Goal: Information Seeking & Learning: Learn about a topic

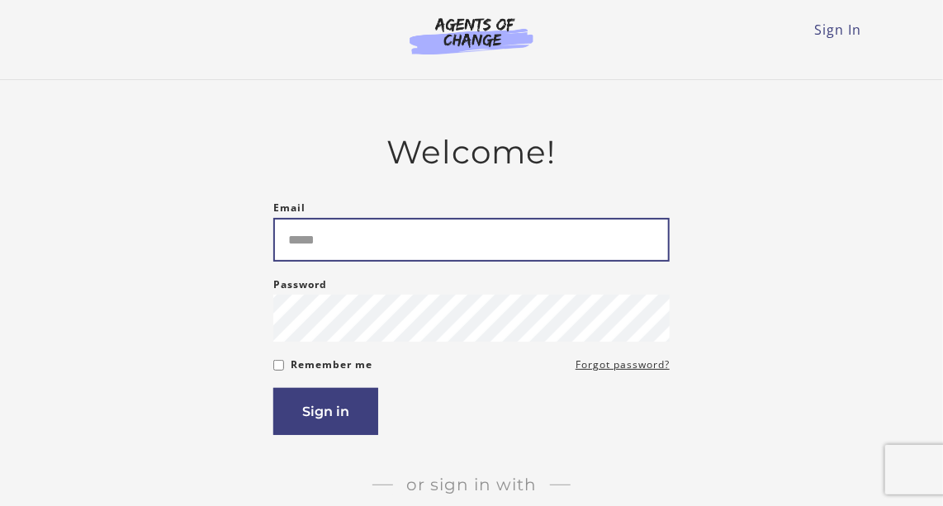
type input "**********"
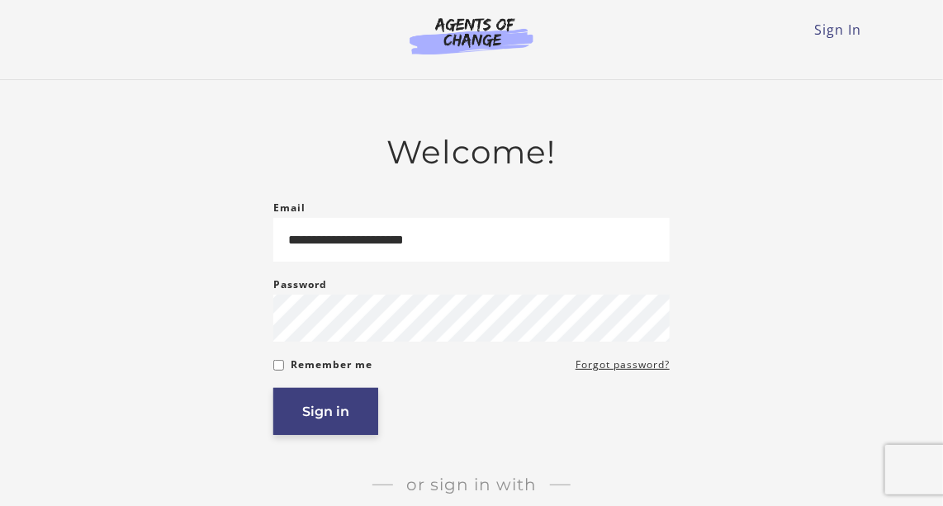
click at [301, 433] on button "Sign in" at bounding box center [325, 411] width 105 height 47
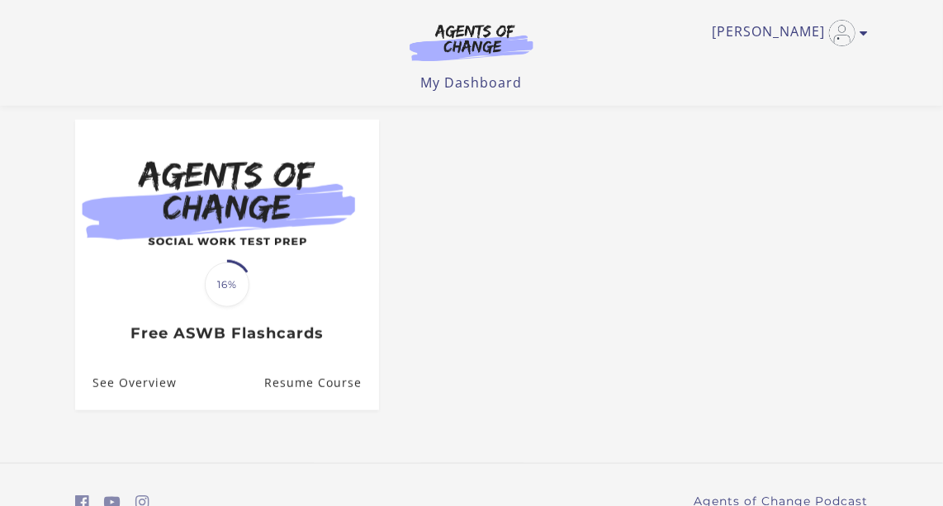
scroll to position [471, 0]
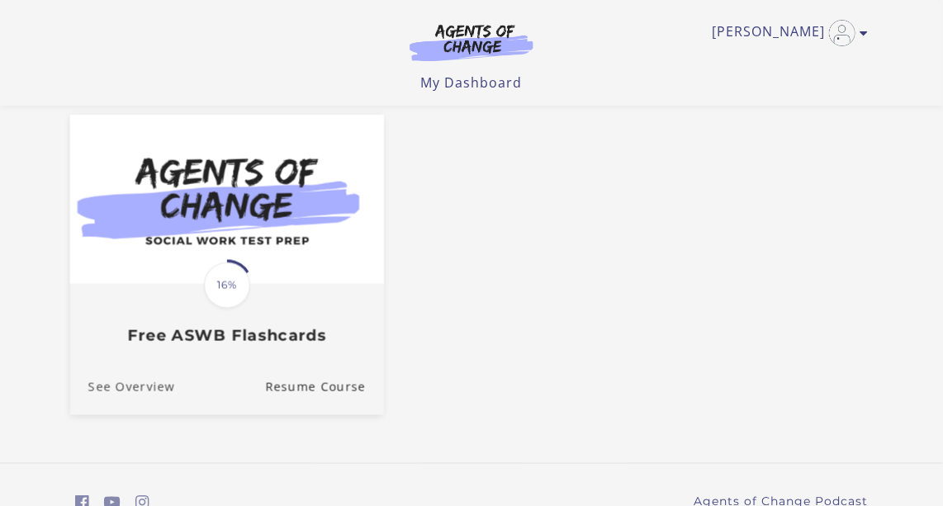
click at [140, 395] on link "See Overview" at bounding box center [122, 387] width 105 height 55
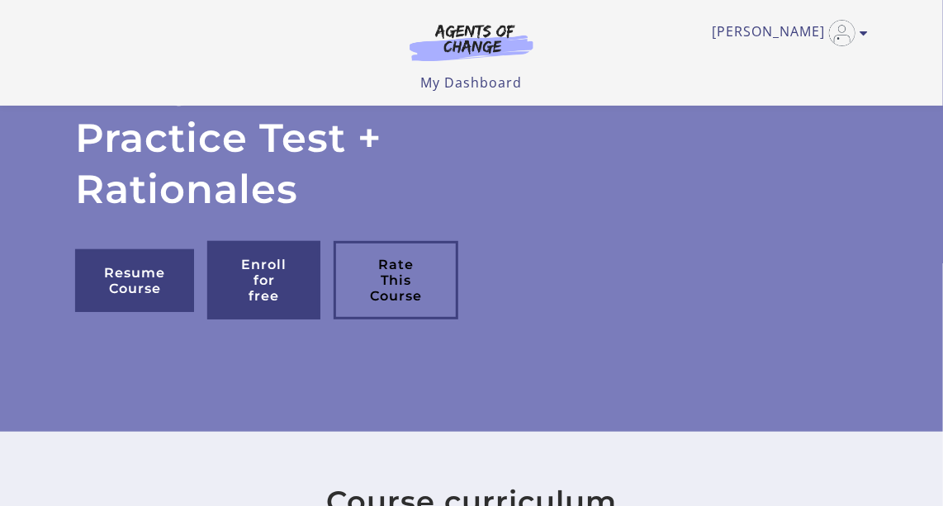
scroll to position [157, 0]
click at [142, 269] on link "Resume Course" at bounding box center [134, 280] width 119 height 63
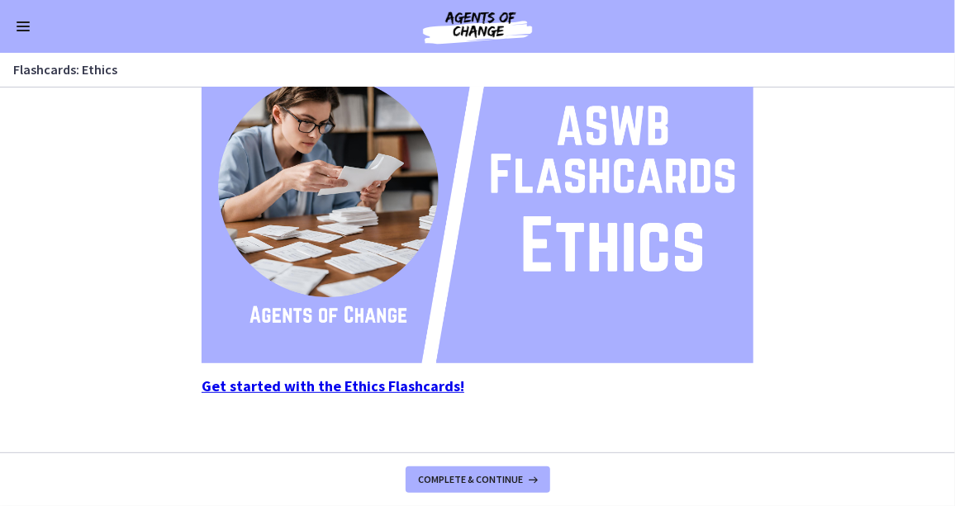
scroll to position [269, 0]
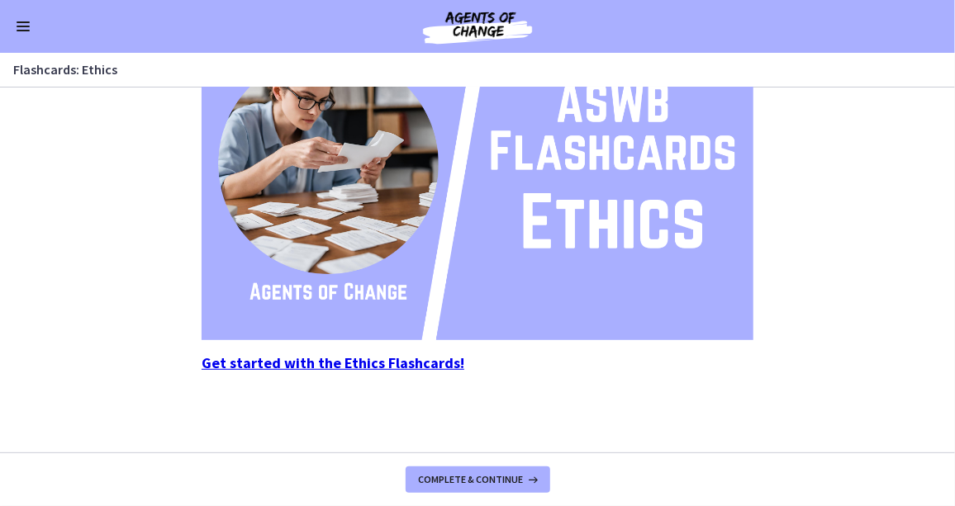
click at [433, 369] on strong "Get started with the Ethics Flashcards!" at bounding box center [333, 363] width 263 height 19
click at [21, 30] on span "Enable menu" at bounding box center [23, 31] width 13 height 2
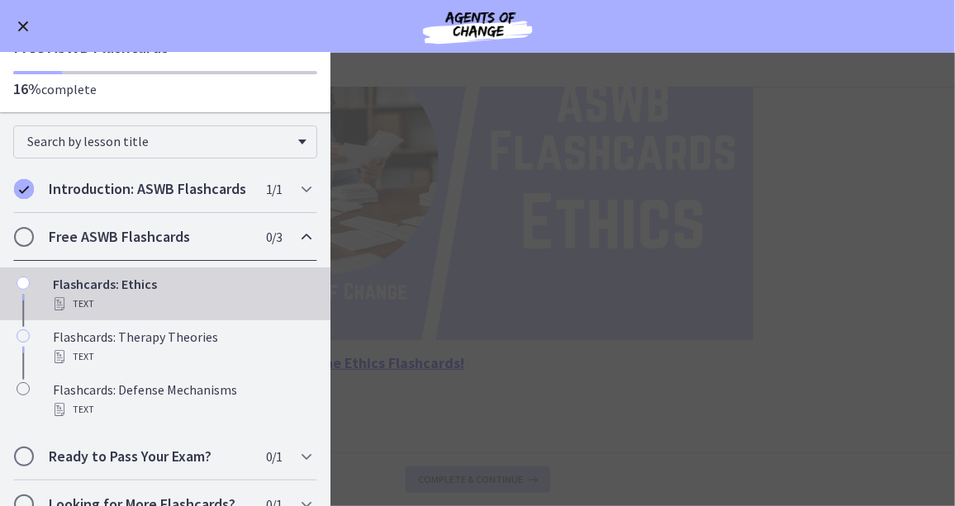
scroll to position [93, 0]
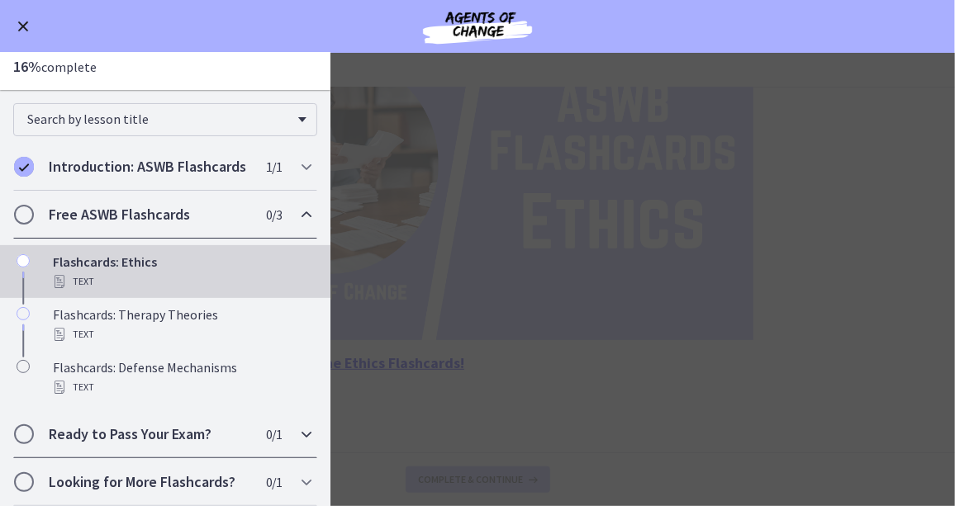
click at [297, 435] on icon "Chapters" at bounding box center [307, 435] width 20 height 20
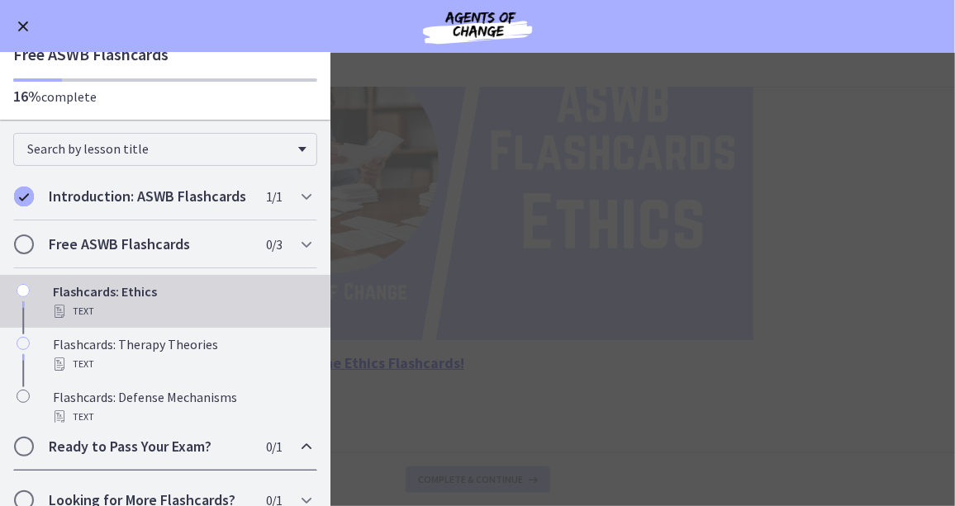
scroll to position [0, 0]
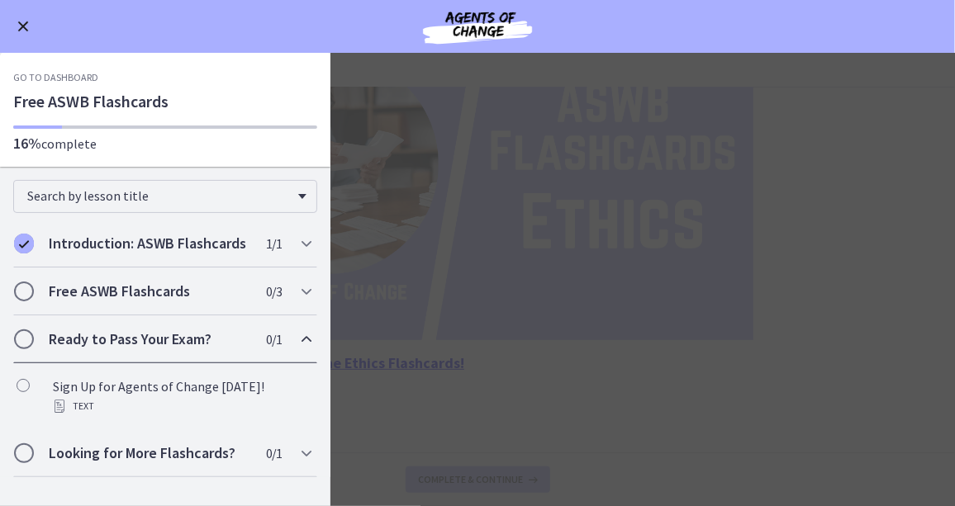
click at [22, 26] on span "Enable menu" at bounding box center [23, 26] width 11 height 11
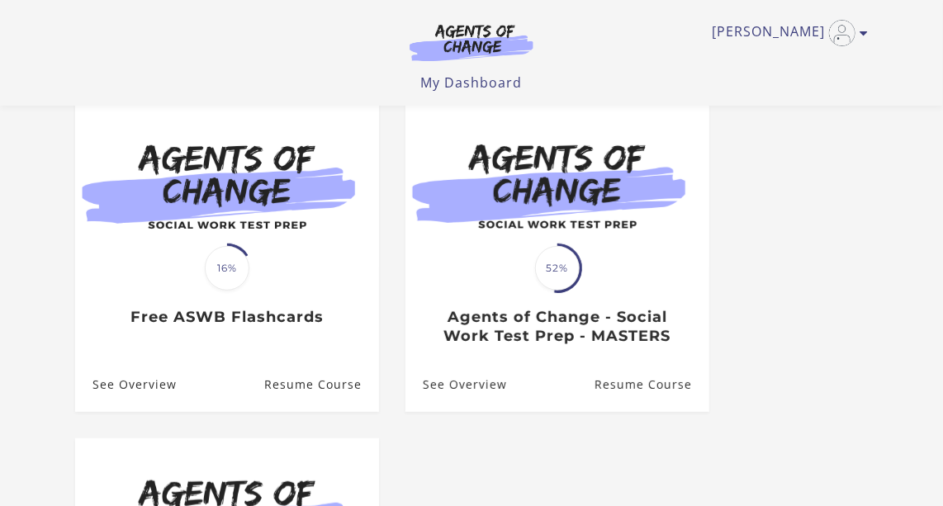
scroll to position [150, 0]
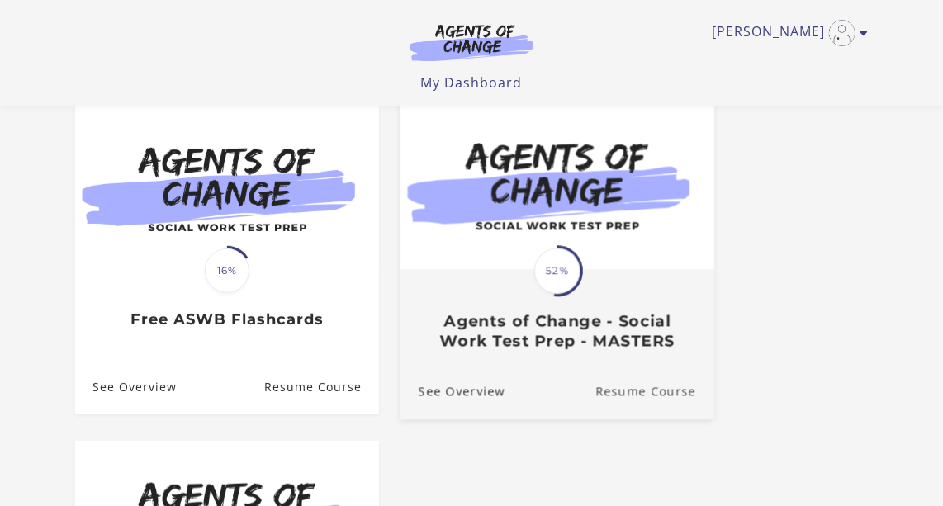
click at [663, 400] on link "Resume Course" at bounding box center [655, 391] width 119 height 55
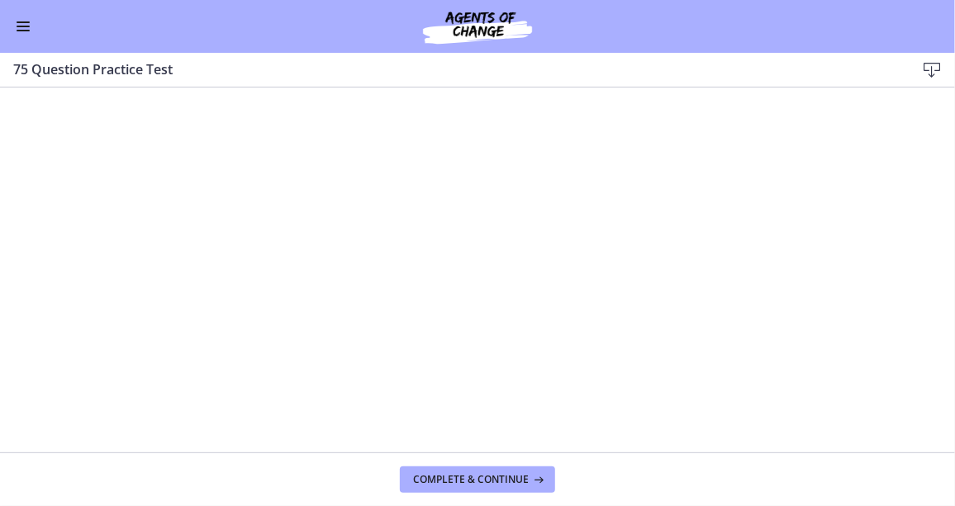
click at [22, 30] on span "Enable menu" at bounding box center [23, 31] width 13 height 2
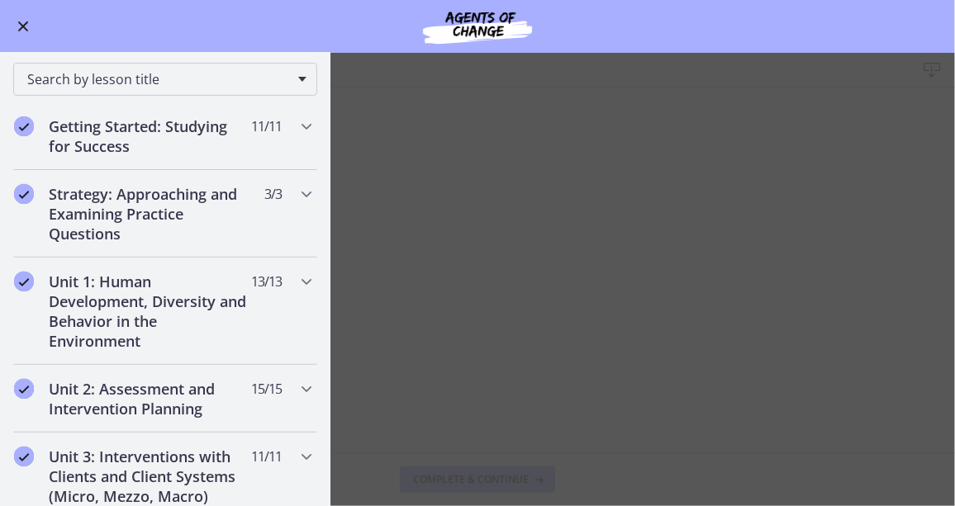
scroll to position [185, 0]
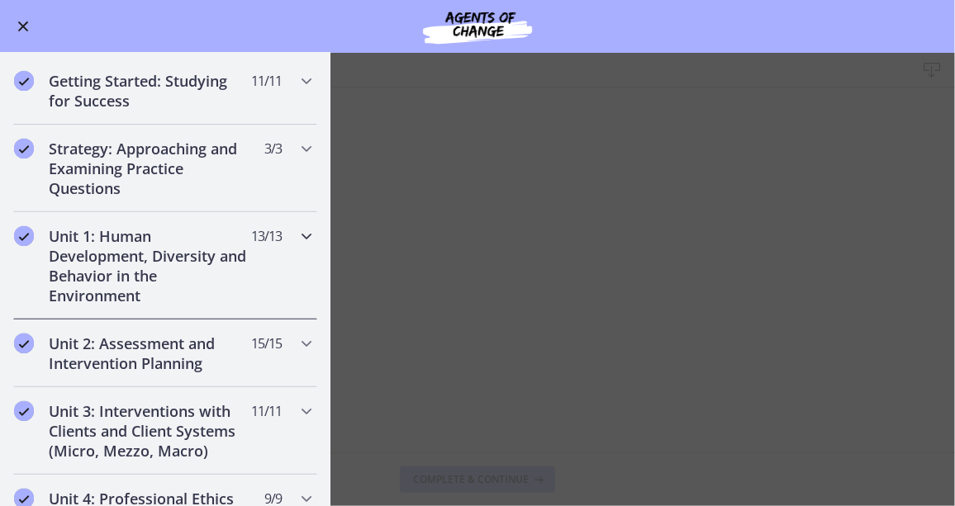
click at [164, 277] on h2 "Unit 1: Human Development, Diversity and Behavior in the Environment" at bounding box center [150, 265] width 202 height 79
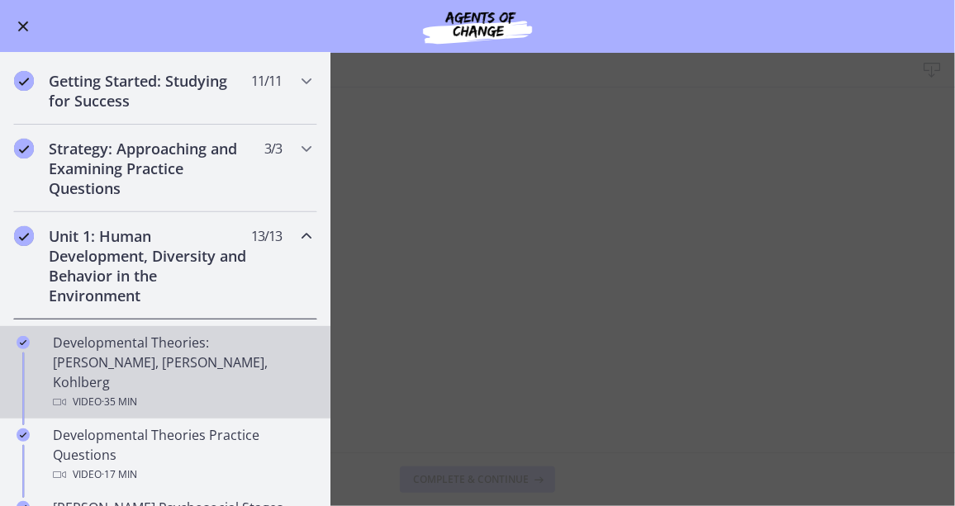
click at [207, 359] on div "Developmental Theories: [PERSON_NAME], [PERSON_NAME], Kohlberg Video · 35 min" at bounding box center [182, 372] width 258 height 79
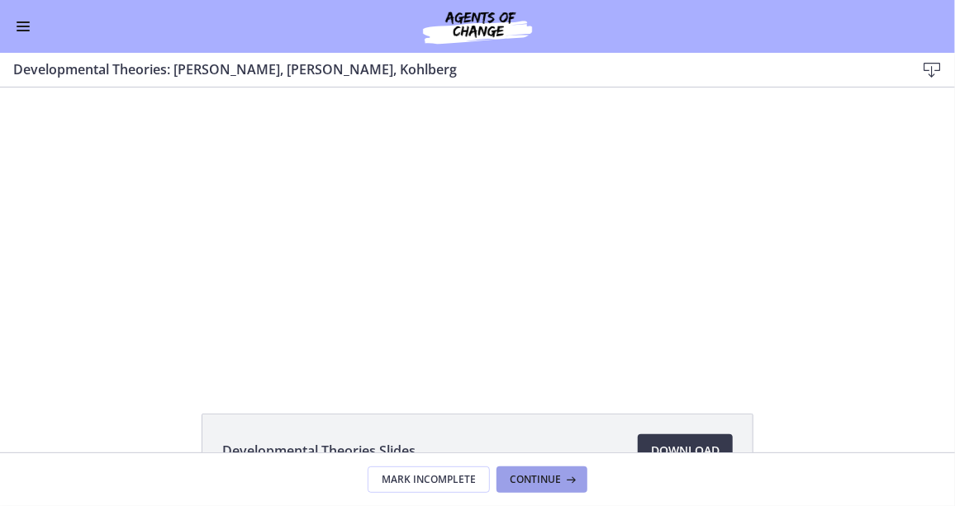
click at [555, 492] on button "Continue" at bounding box center [541, 480] width 91 height 26
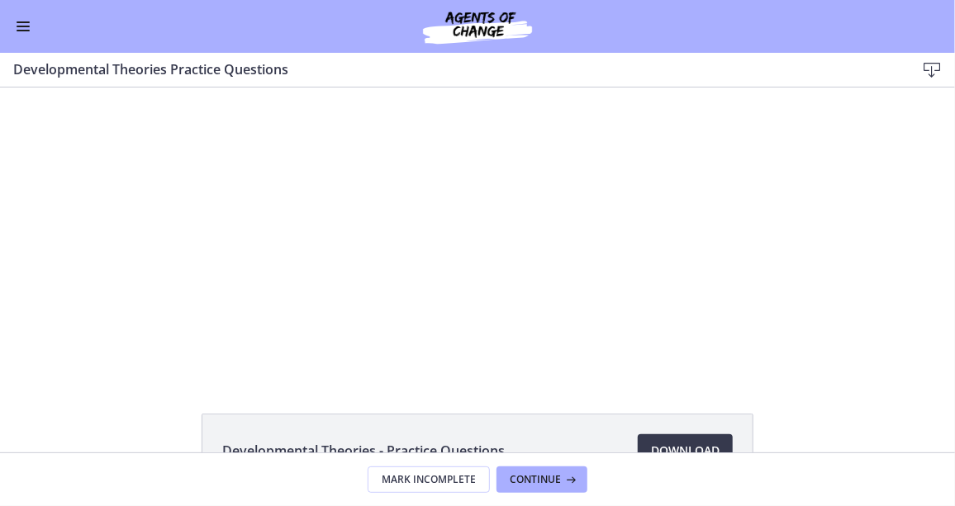
click at [144, 320] on div "Click for sound @keyframes VOLUME_SMALL_WAVE_FLASH { 0% { opacity: 0; } 33% { o…" at bounding box center [477, 231] width 955 height 288
click at [815, 488] on footer "Mark Incomplete Continue" at bounding box center [477, 480] width 955 height 54
click at [329, 506] on footer "Mark Incomplete Continue" at bounding box center [477, 480] width 955 height 54
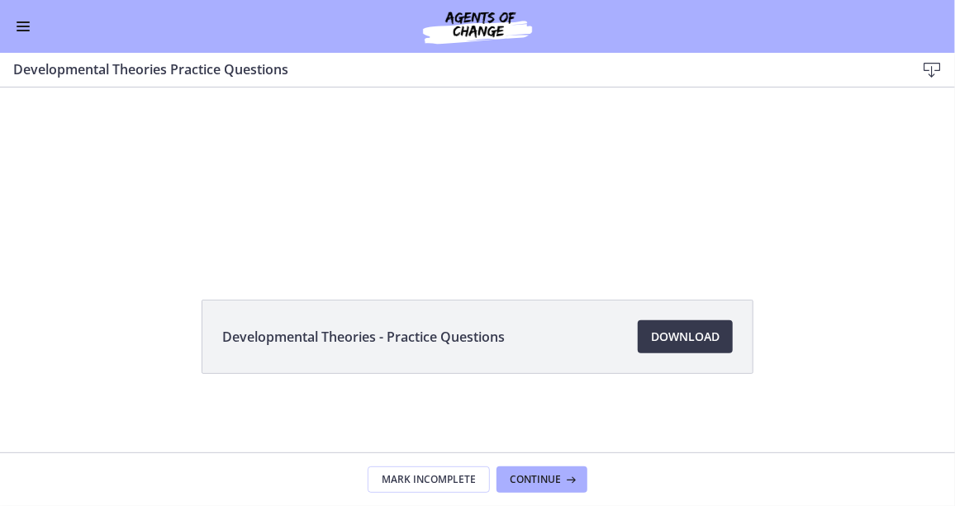
click at [772, 425] on div "Developmental Theories - Practice Questions Download Opens in a new window" at bounding box center [477, 377] width 955 height 154
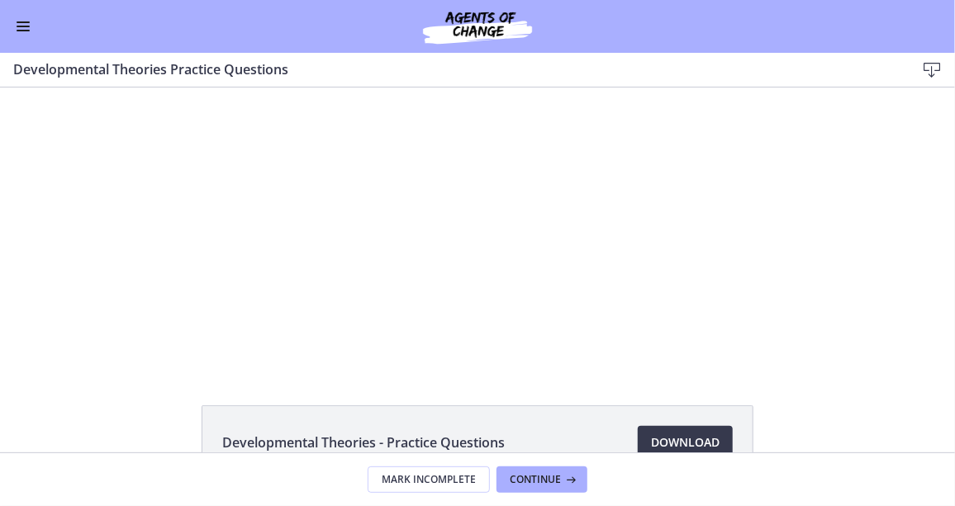
scroll to position [0, 0]
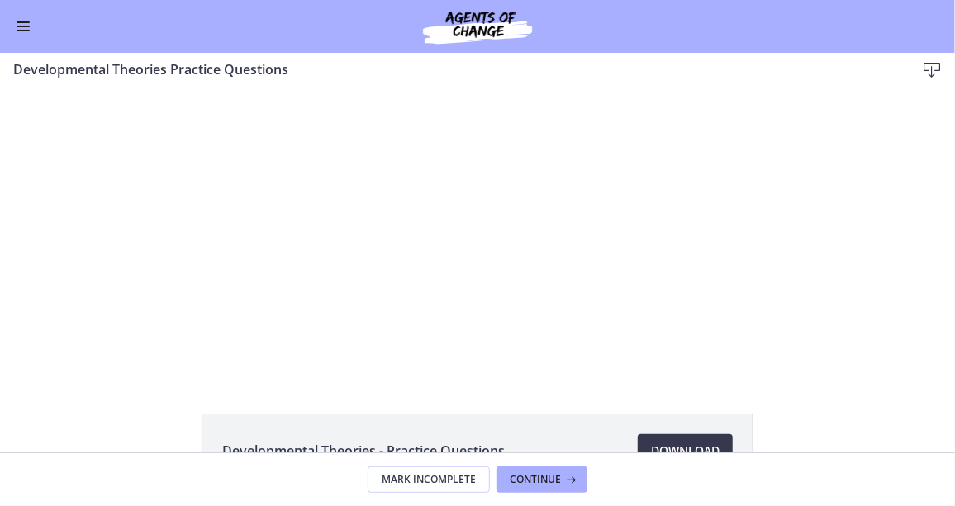
click at [149, 397] on div "Developmental Theories - Practice Questions Download Opens in a new window" at bounding box center [477, 270] width 955 height 365
click at [26, 30] on span "Enable menu" at bounding box center [23, 31] width 13 height 2
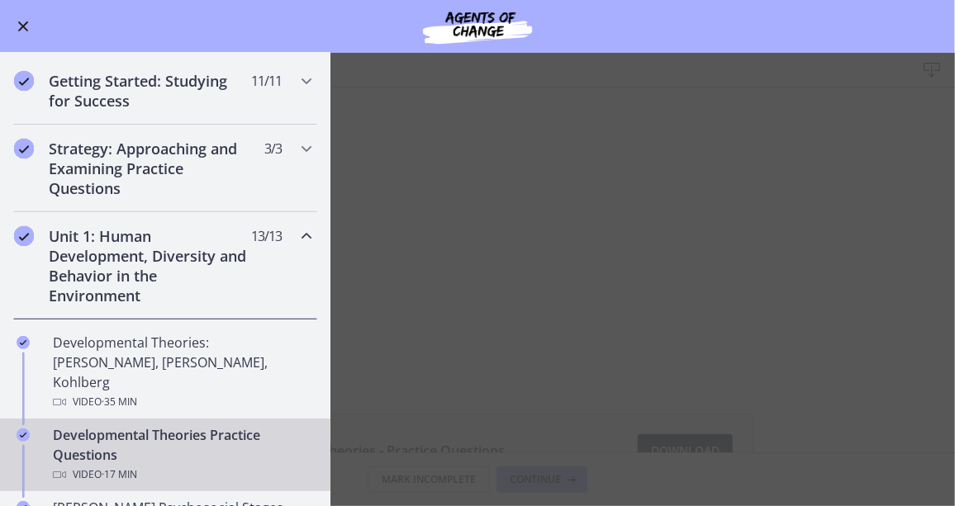
click at [153, 254] on h2 "Unit 1: Human Development, Diversity and Behavior in the Environment" at bounding box center [150, 265] width 202 height 79
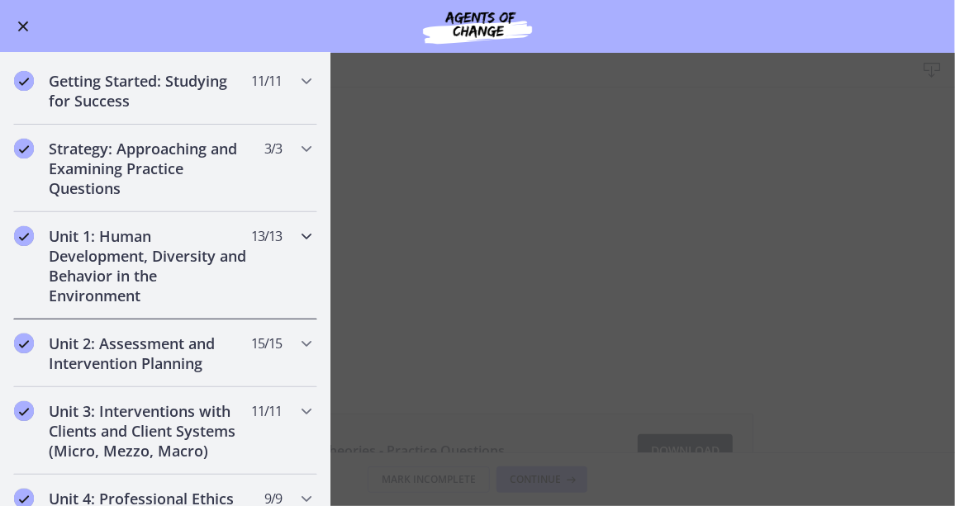
click at [303, 237] on icon "Chapters" at bounding box center [307, 236] width 20 height 20
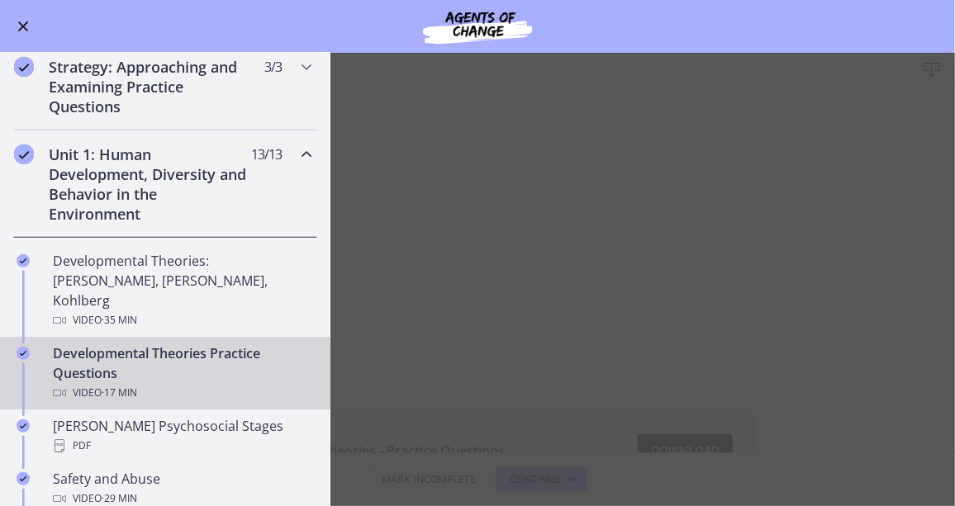
scroll to position [268, 0]
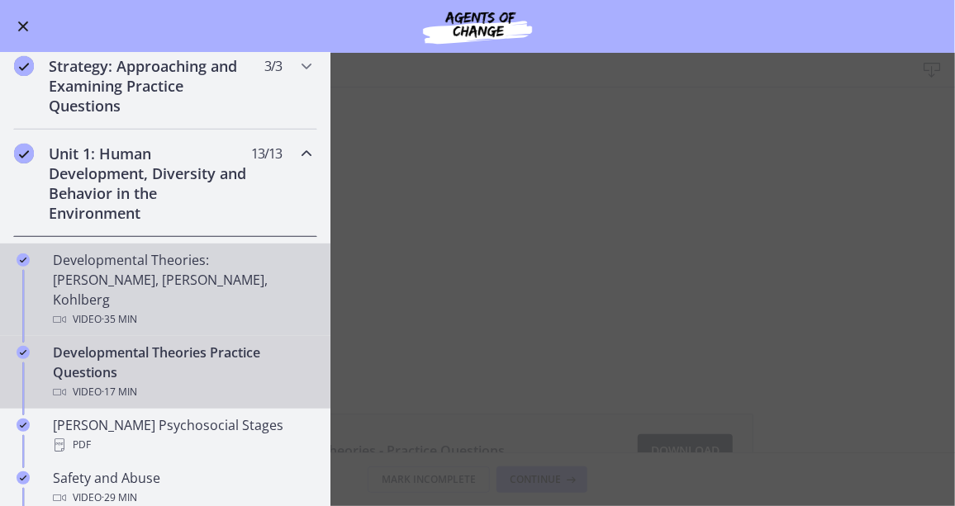
click at [192, 264] on div "Developmental Theories: [PERSON_NAME], [PERSON_NAME], Kohlberg Video · 35 min" at bounding box center [182, 289] width 258 height 79
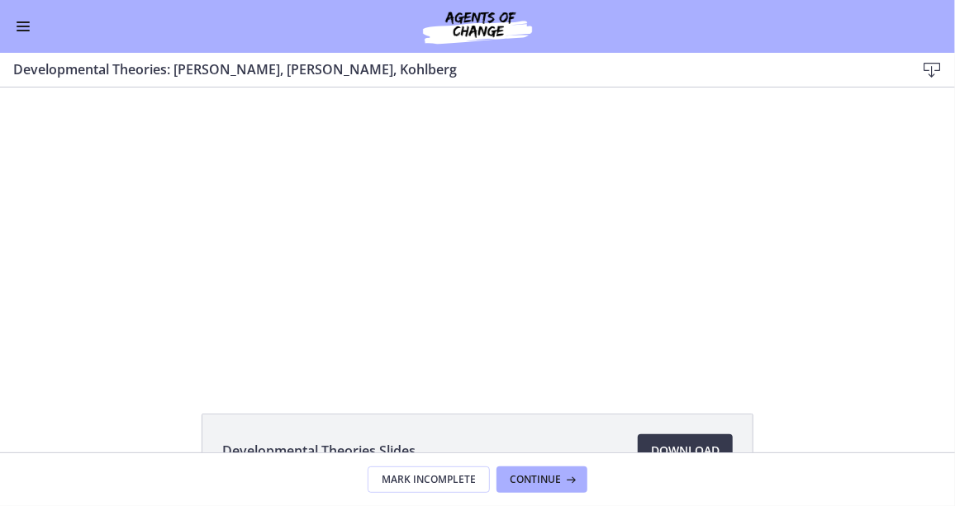
click at [350, 135] on div at bounding box center [477, 231] width 512 height 288
click at [384, 184] on div at bounding box center [477, 231] width 512 height 288
click at [638, 390] on div "Developmental Theories Slides Download Opens in a new window" at bounding box center [477, 270] width 955 height 365
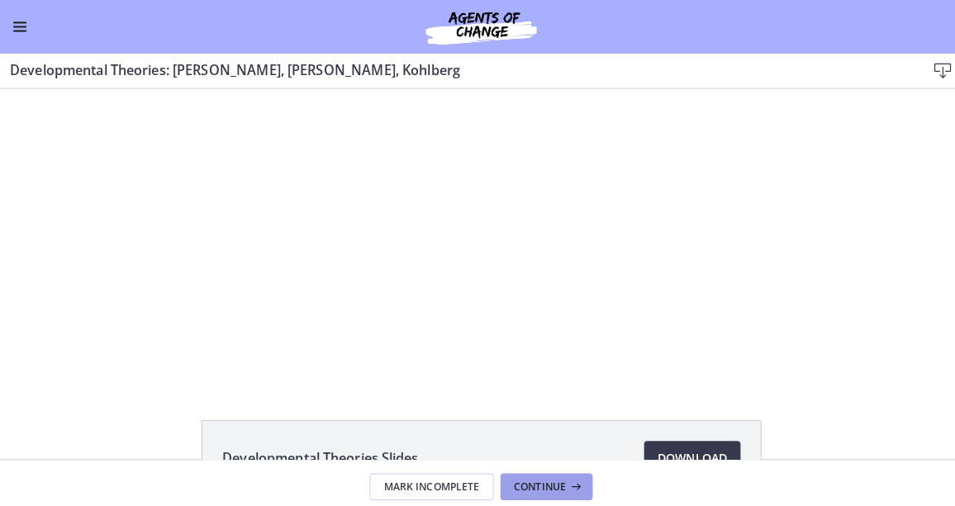
click at [546, 481] on span "Continue" at bounding box center [535, 479] width 51 height 13
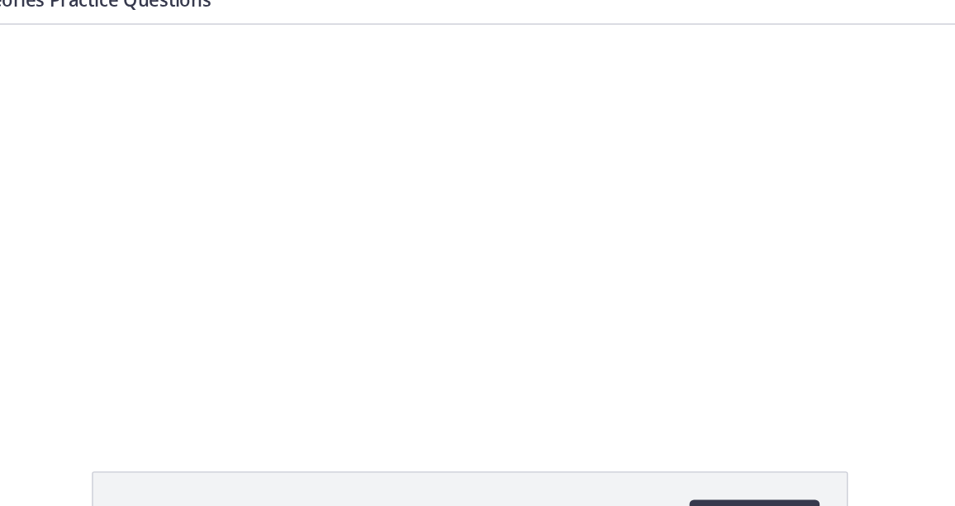
click at [549, 389] on div "Developmental Theories - Practice Questions Download Opens in a new window" at bounding box center [477, 270] width 955 height 365
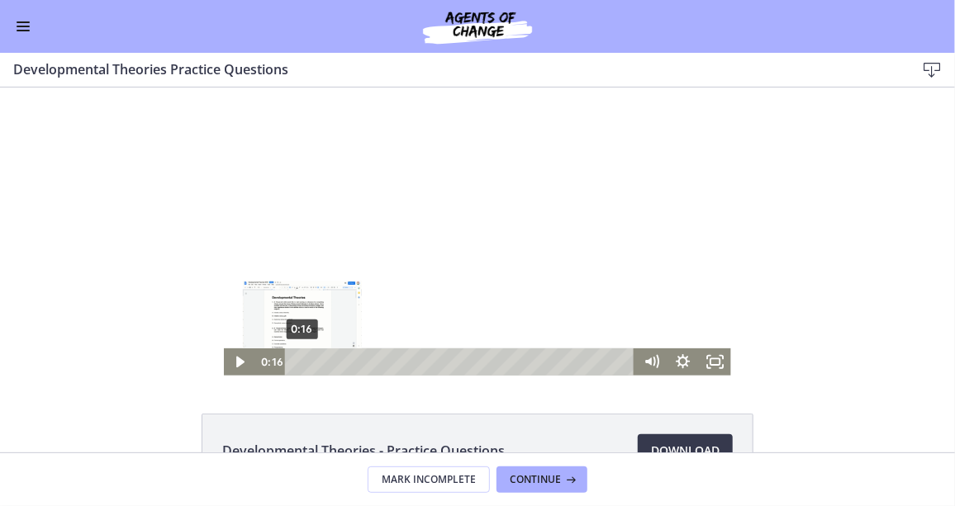
click at [236, 363] on icon "Play Video" at bounding box center [241, 361] width 31 height 27
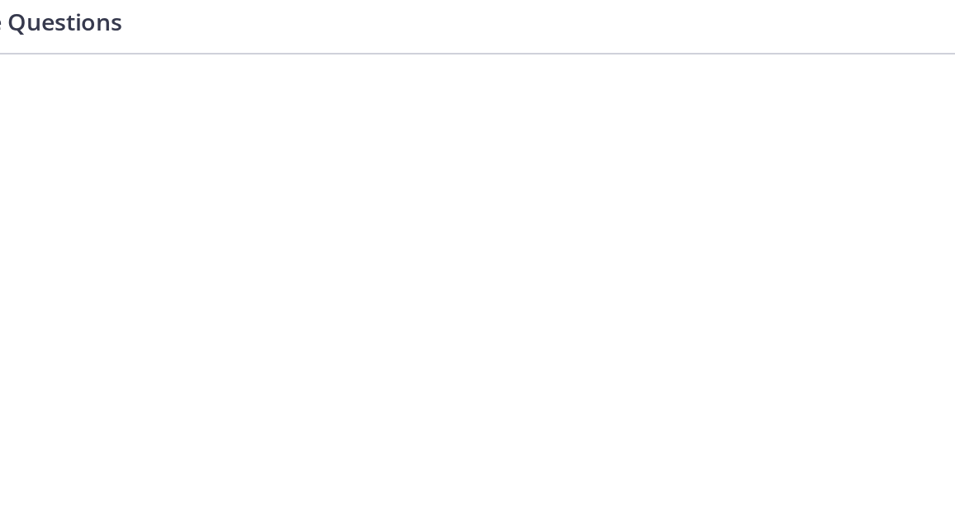
click at [230, 235] on div at bounding box center [84, 198] width 507 height 288
click at [253, 194] on div at bounding box center [84, 198] width 507 height 288
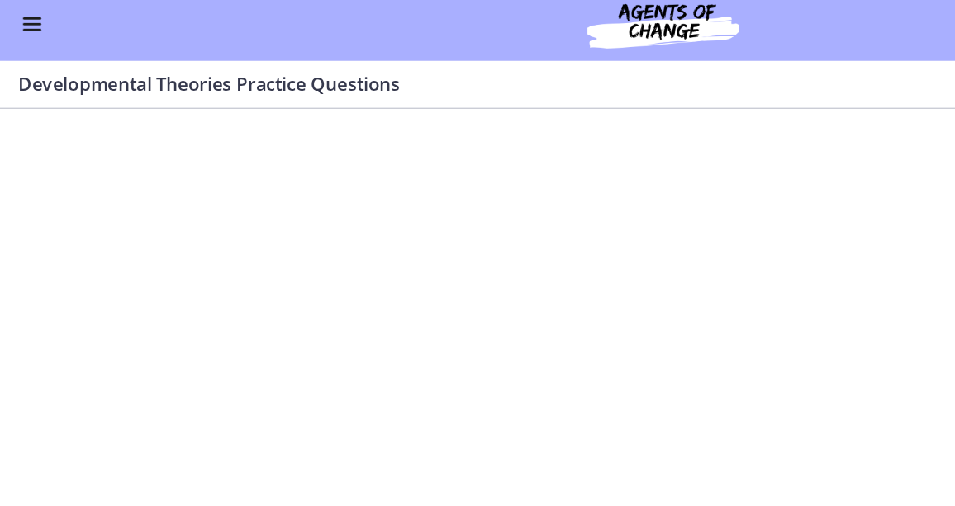
click at [22, 30] on span "Enable menu" at bounding box center [23, 31] width 13 height 2
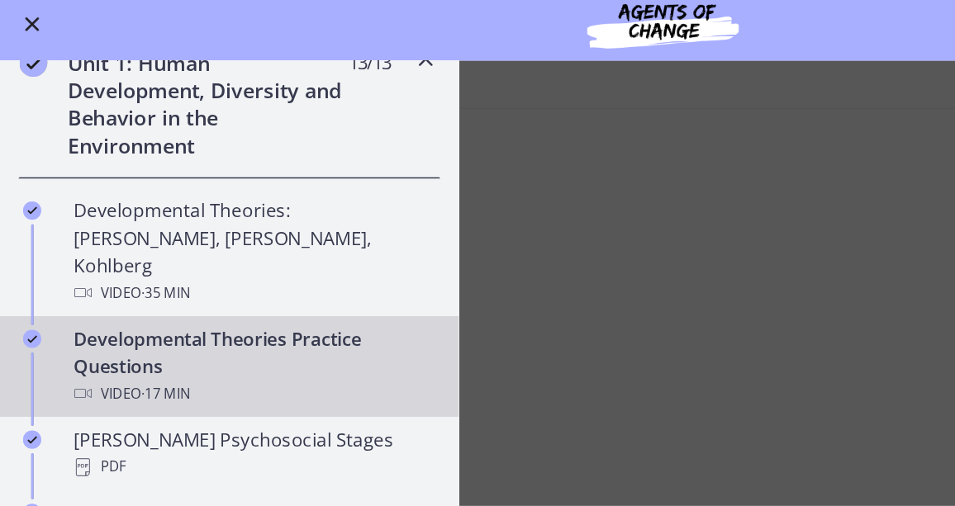
scroll to position [368, 0]
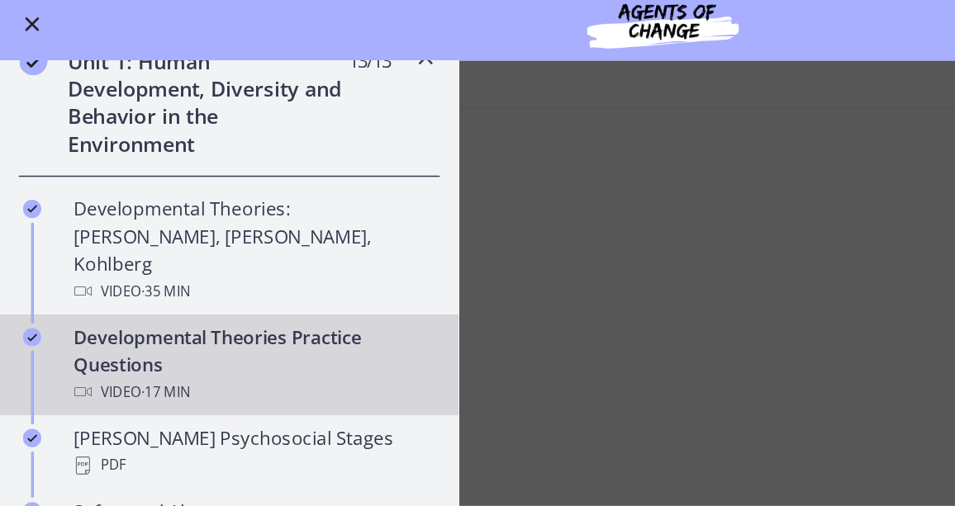
click at [621, 249] on main "Developmental Theories Practice Questions Download Enable fullscreen Developmen…" at bounding box center [477, 280] width 955 height 454
click at [22, 26] on span "Enable menu" at bounding box center [23, 26] width 11 height 11
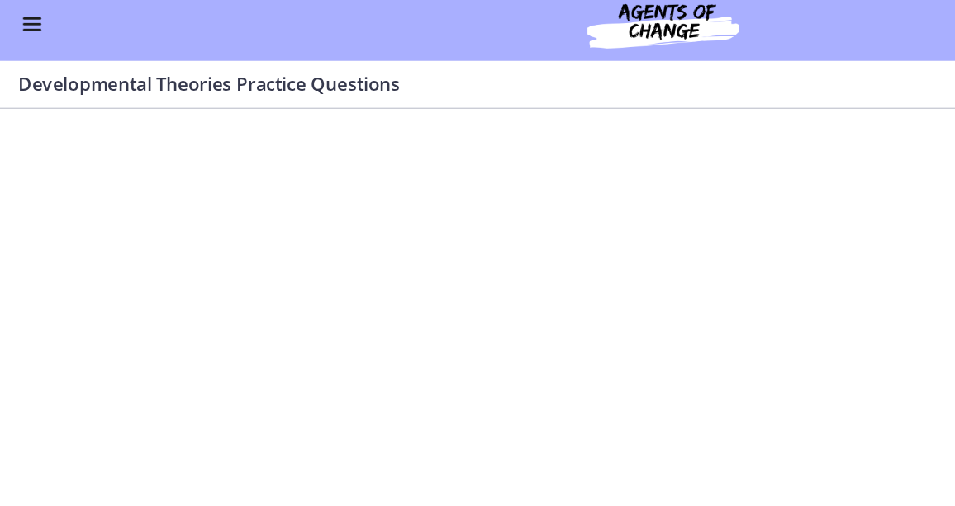
click at [632, 280] on div at bounding box center [477, 252] width 507 height 288
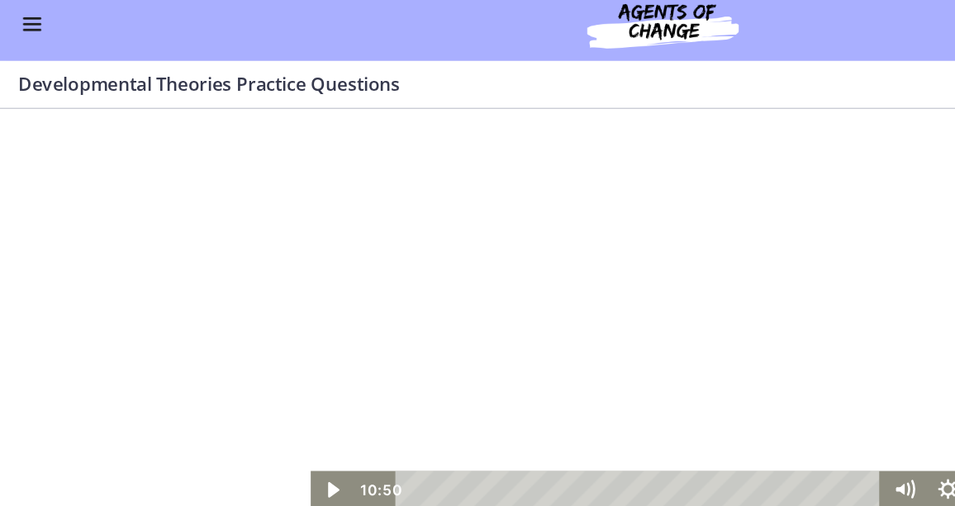
click at [312, 316] on div at bounding box center [477, 252] width 507 height 288
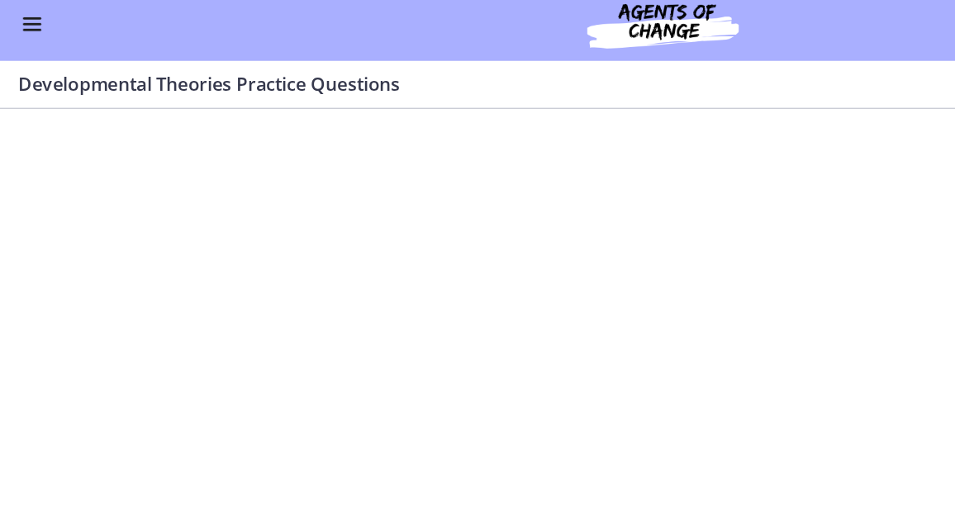
scroll to position [114, 0]
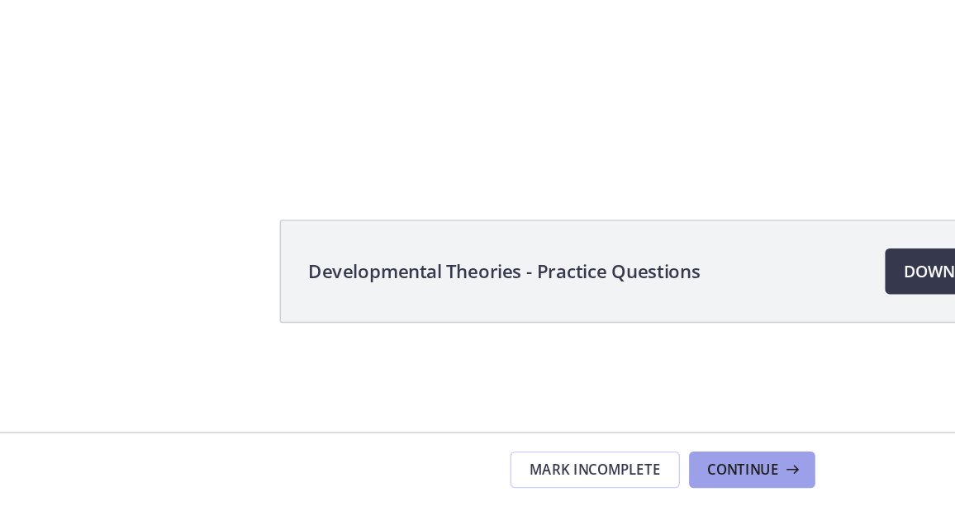
click at [558, 483] on span "Continue" at bounding box center [535, 479] width 51 height 13
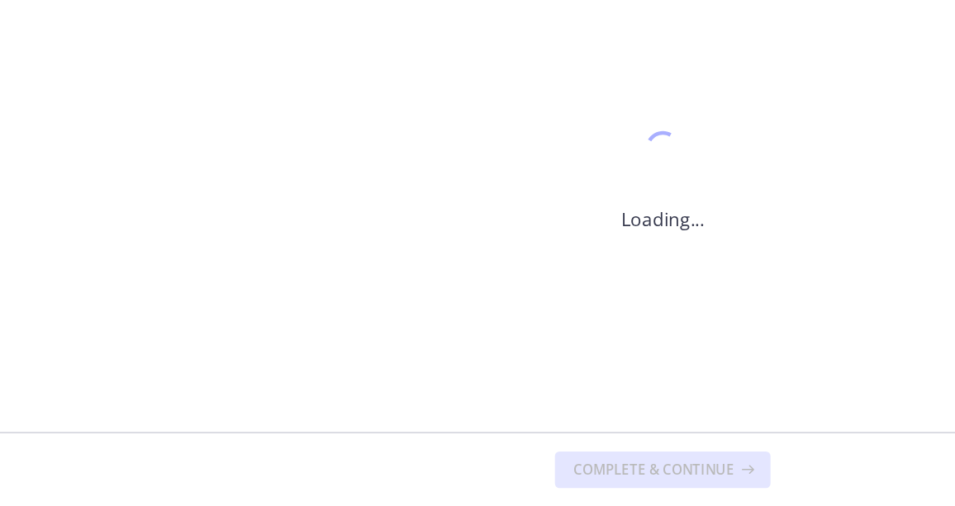
scroll to position [0, 0]
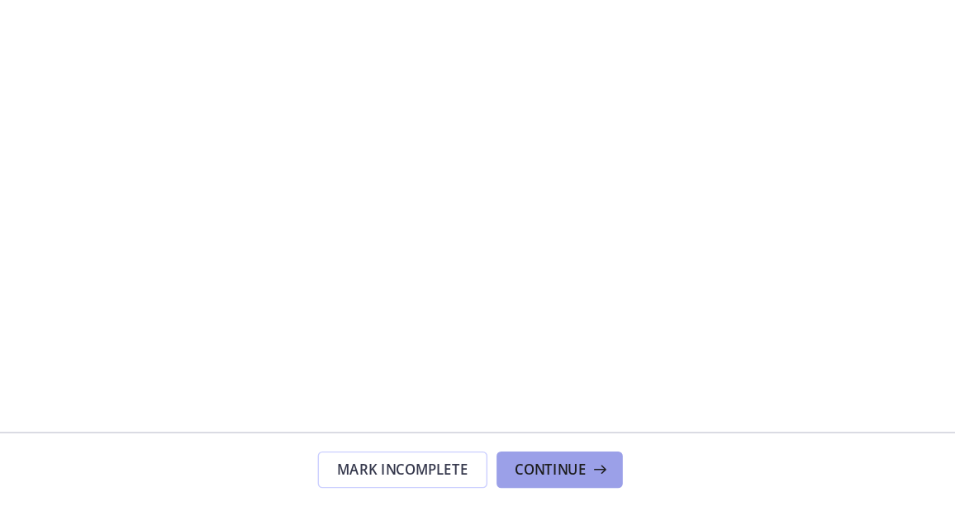
click at [541, 489] on button "Continue" at bounding box center [541, 480] width 91 height 26
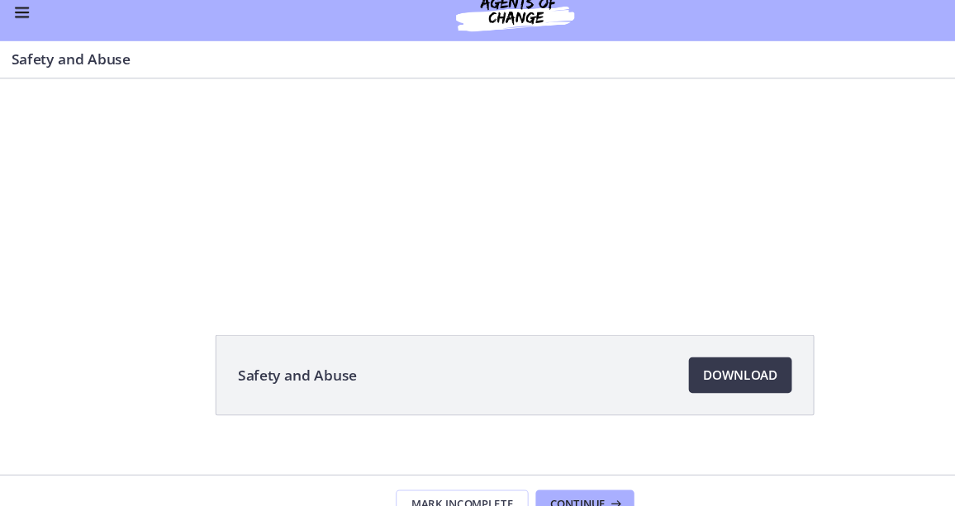
scroll to position [83, 0]
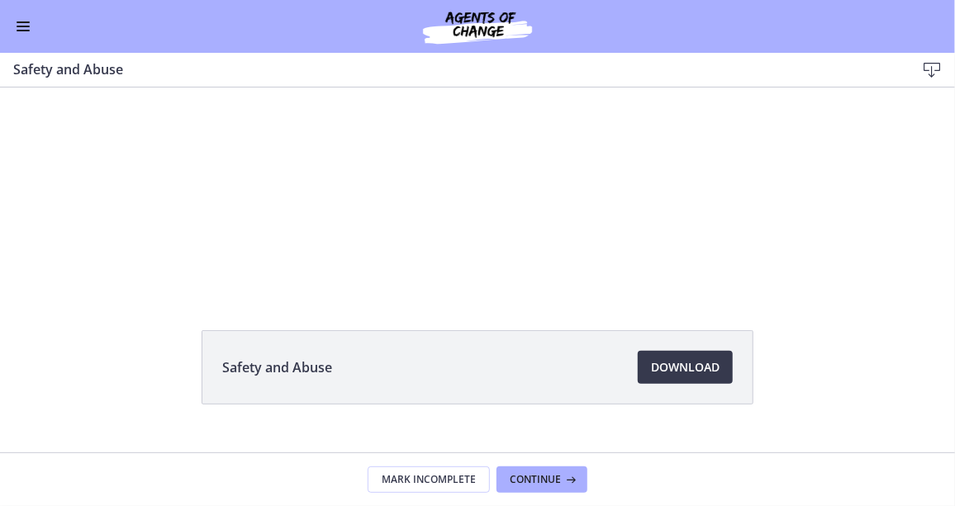
click at [798, 444] on div "Safety and Abuse Download Opens in a new window" at bounding box center [477, 407] width 955 height 154
click at [839, 288] on div "Click for sound @keyframes VOLUME_SMALL_WAVE_FLASH { 0% { opacity: 0; } 33% { o…" at bounding box center [477, 148] width 955 height 288
click at [553, 319] on div "Safety and Abuse Download Opens in a new window" at bounding box center [477, 186] width 955 height 365
click at [316, 471] on footer "Mark Incomplete Continue" at bounding box center [477, 480] width 955 height 54
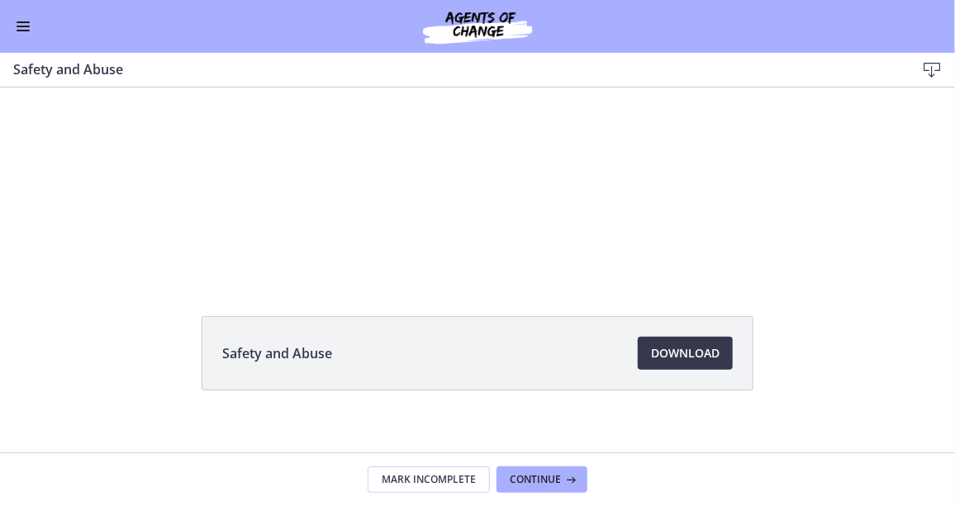
click at [843, 340] on div "Safety and Abuse Download Opens in a new window" at bounding box center [477, 393] width 955 height 154
click at [96, 416] on div "Safety and Abuse Download Opens in a new window" at bounding box center [477, 393] width 955 height 154
click at [828, 208] on div "Click for sound @keyframes VOLUME_SMALL_WAVE_FLASH { 0% { opacity: 0; } 33% { o…" at bounding box center [477, 134] width 955 height 288
click at [554, 180] on div at bounding box center [477, 134] width 512 height 288
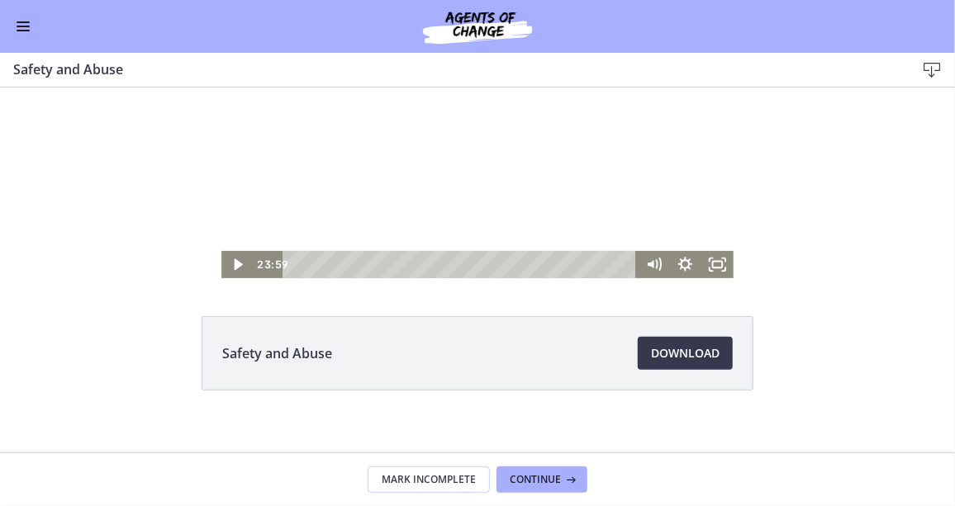
click at [556, 169] on div at bounding box center [477, 134] width 512 height 288
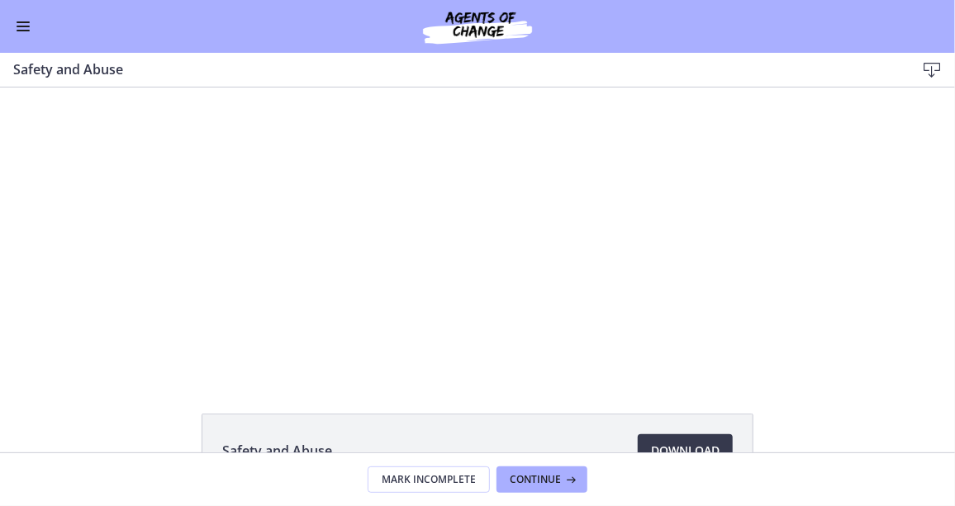
scroll to position [0, 0]
click at [551, 293] on div at bounding box center [477, 231] width 512 height 288
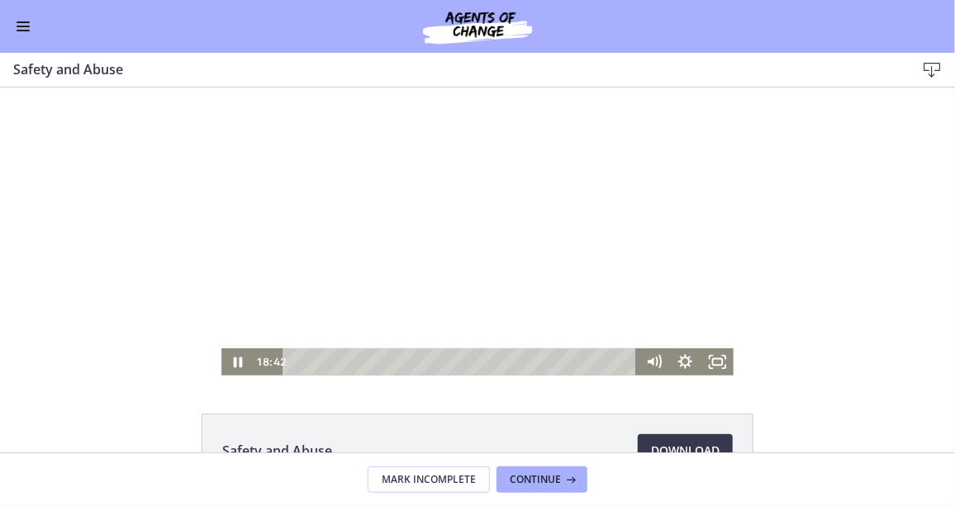
click at [523, 293] on div at bounding box center [477, 231] width 512 height 288
click at [296, 363] on div "Playbar" at bounding box center [462, 361] width 335 height 27
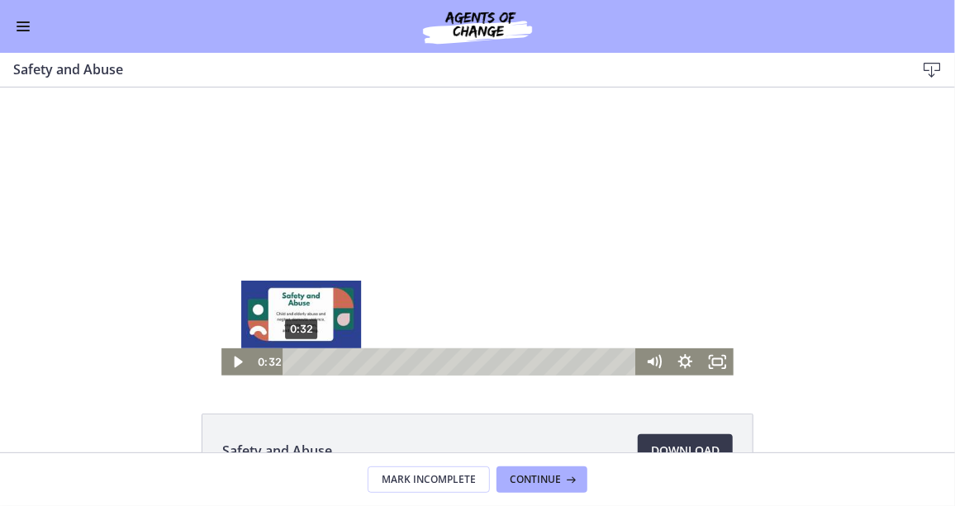
click at [233, 356] on icon "Play Video" at bounding box center [238, 361] width 32 height 27
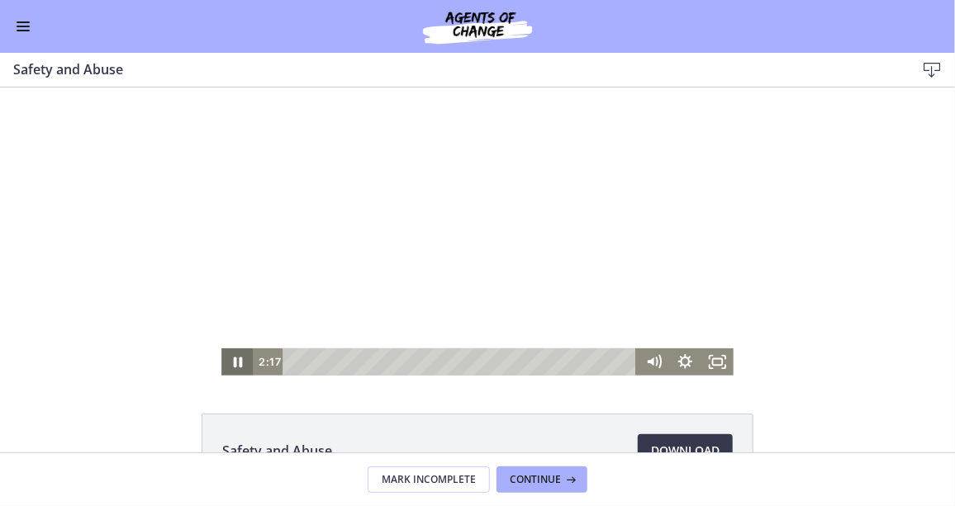
click at [368, 277] on div at bounding box center [477, 231] width 512 height 288
